Goal: Information Seeking & Learning: Learn about a topic

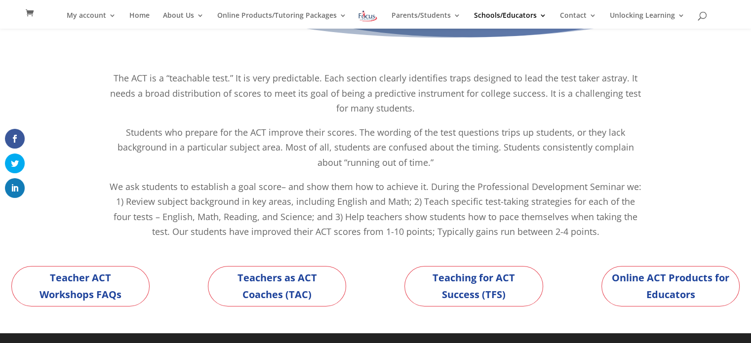
scroll to position [76, 0]
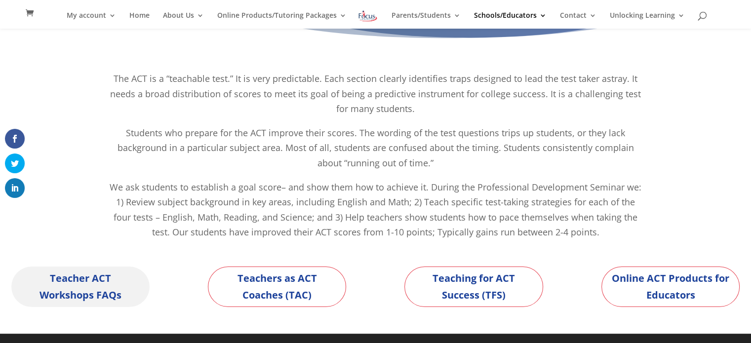
click at [97, 278] on link "Teacher ACT Workshops FAQs" at bounding box center [80, 287] width 138 height 40
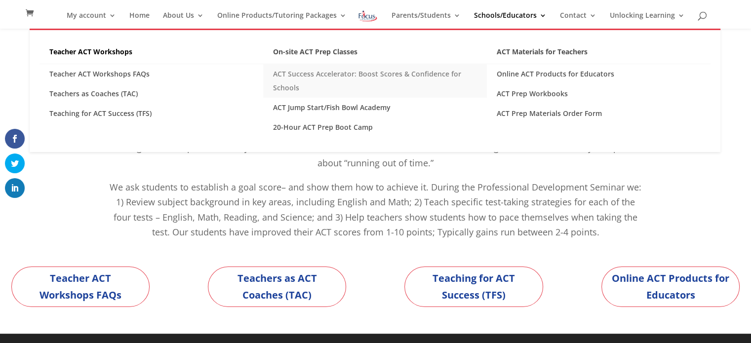
click at [334, 73] on link "ACT Success Accelerator: Boost Scores & Confidence for Schools" at bounding box center [375, 81] width 224 height 34
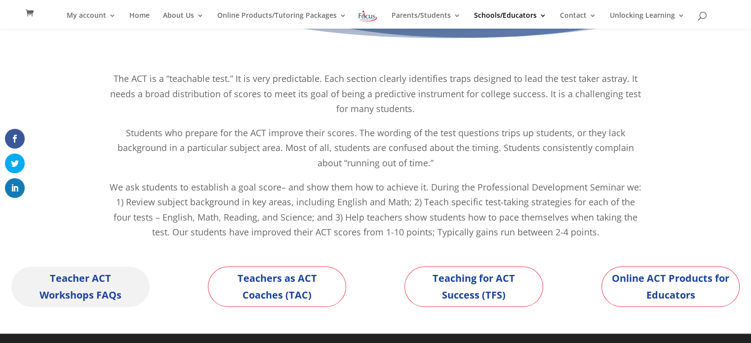
click at [83, 278] on link "Teacher ACT Workshops FAQs" at bounding box center [80, 287] width 138 height 40
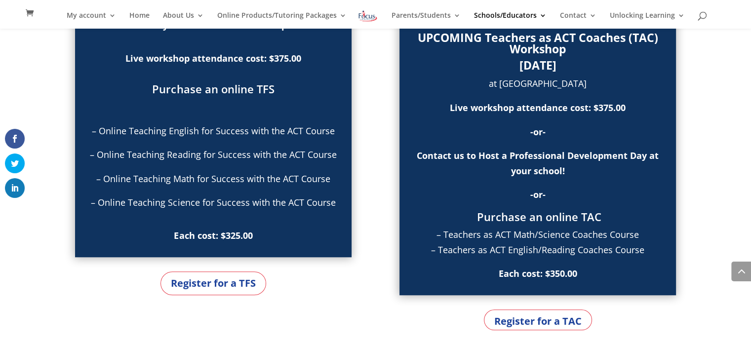
scroll to position [796, 0]
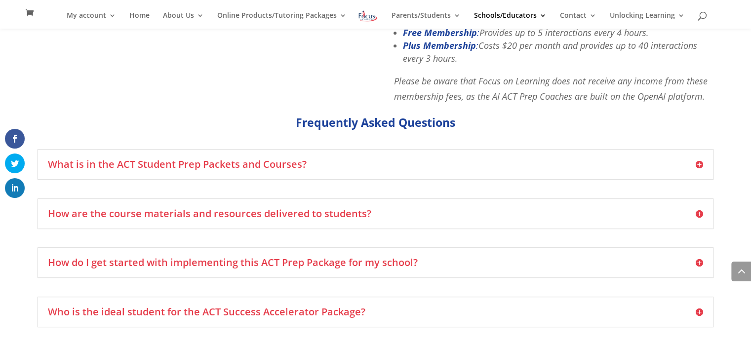
scroll to position [693, 0]
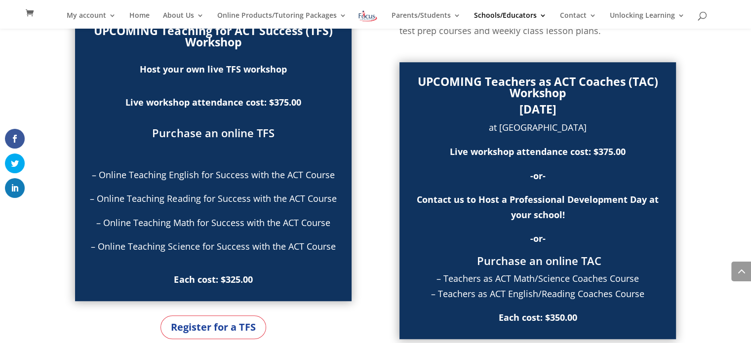
scroll to position [754, 0]
